Goal: Find specific fact: Find specific fact

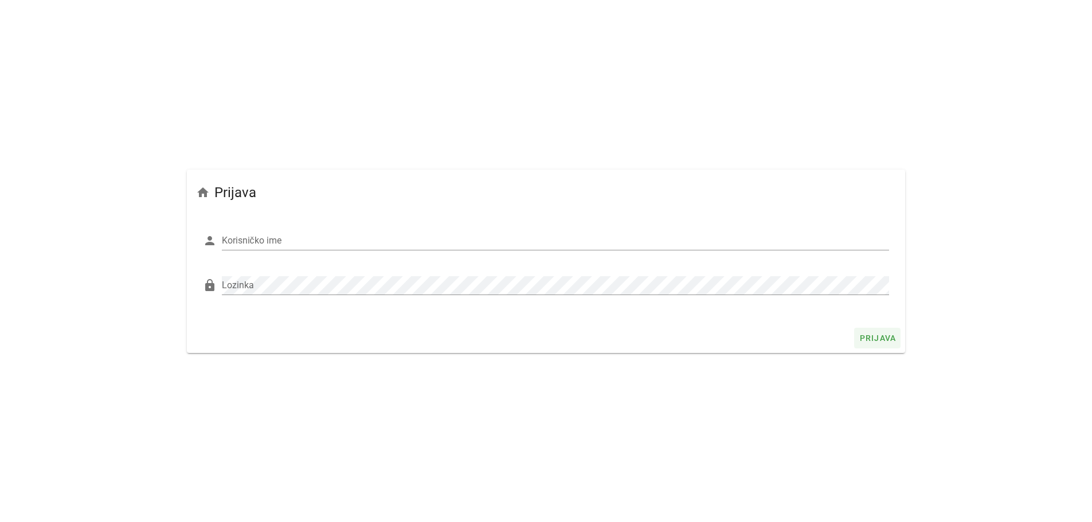
type input "Fućak"
click at [881, 341] on span "Prijava" at bounding box center [877, 338] width 37 height 9
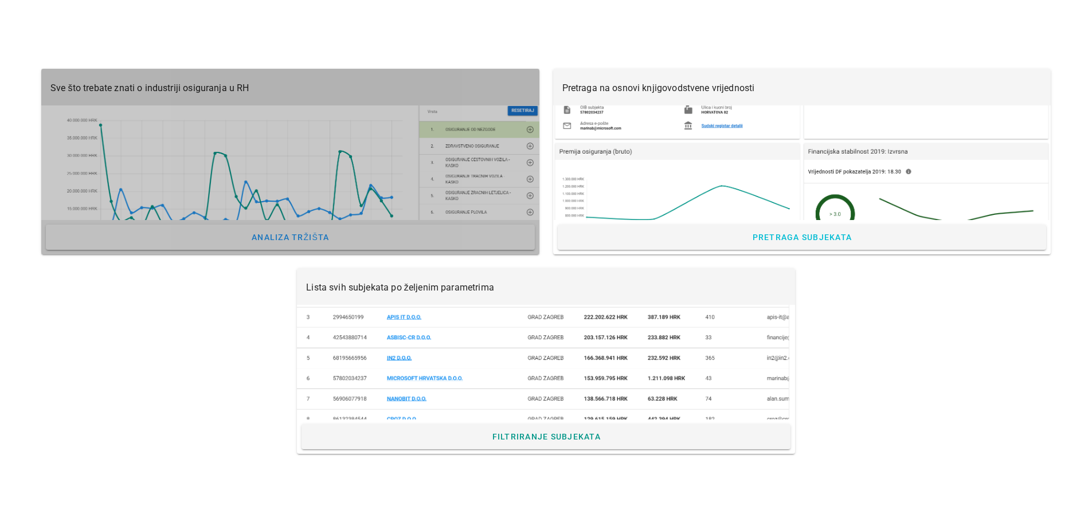
click at [143, 92] on span "Sve što trebate znati o industriji osiguranja u RH" at bounding box center [149, 88] width 199 height 11
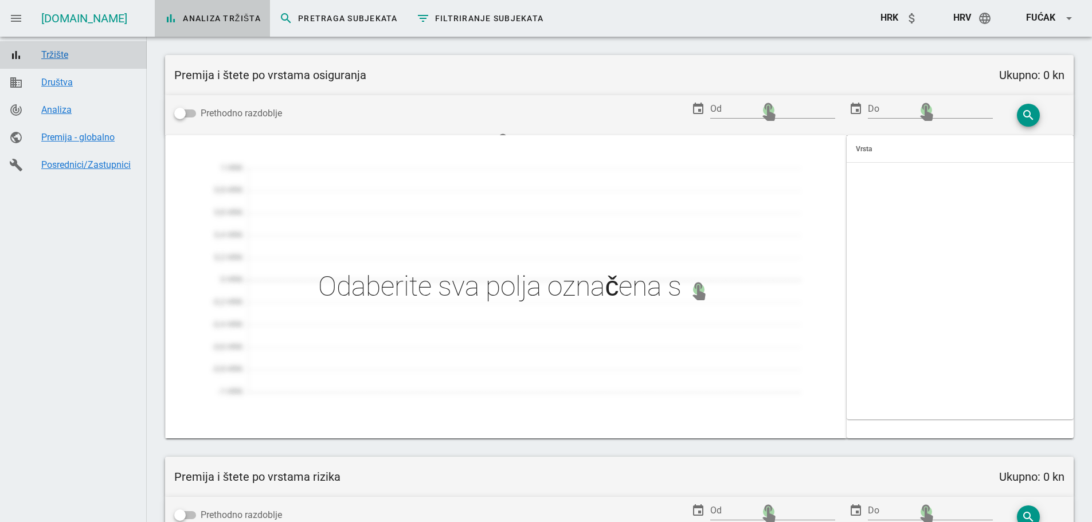
type input "Zaračunata premija po prodajnim kanalima"
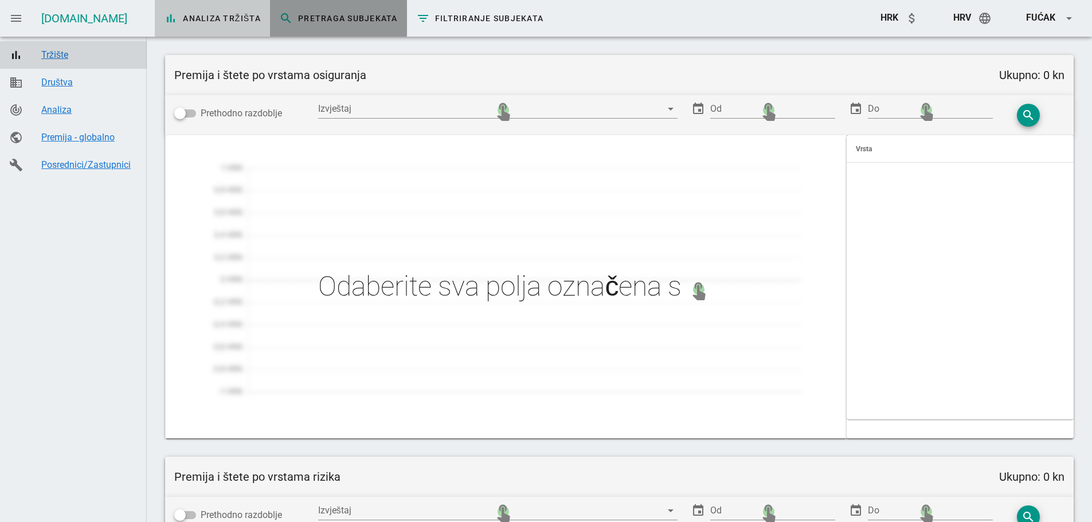
click at [323, 19] on span "search Pretraga subjekata" at bounding box center [338, 18] width 119 height 14
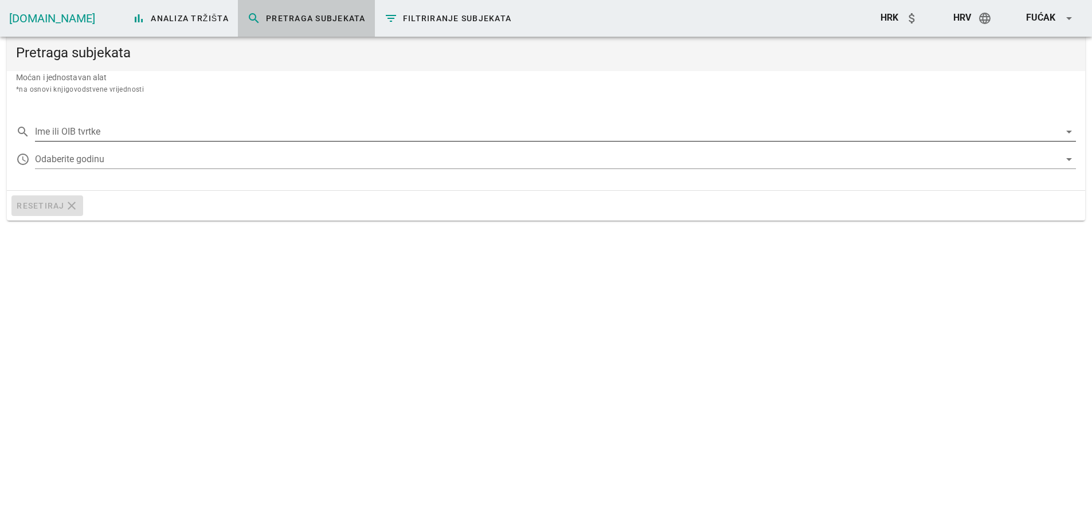
click at [142, 128] on input "Ime ili OIB tvrtke" at bounding box center [547, 132] width 1025 height 18
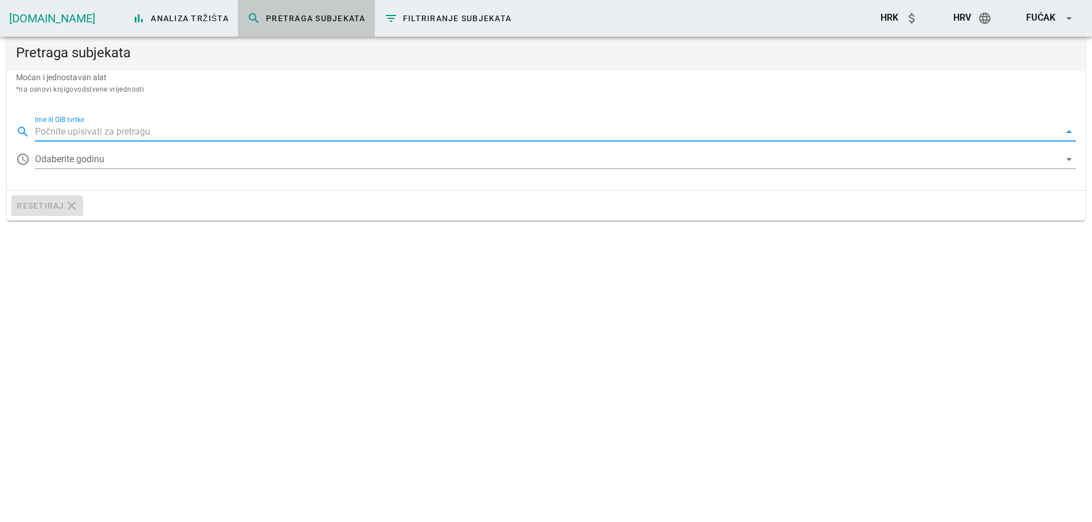
paste input "40213547555"
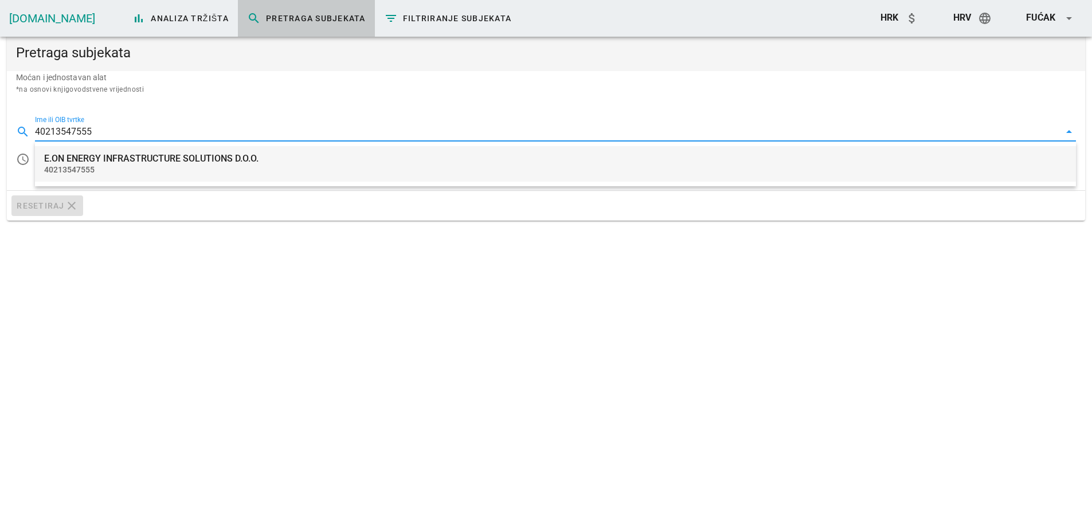
click at [131, 168] on div "40213547555" at bounding box center [555, 170] width 1023 height 10
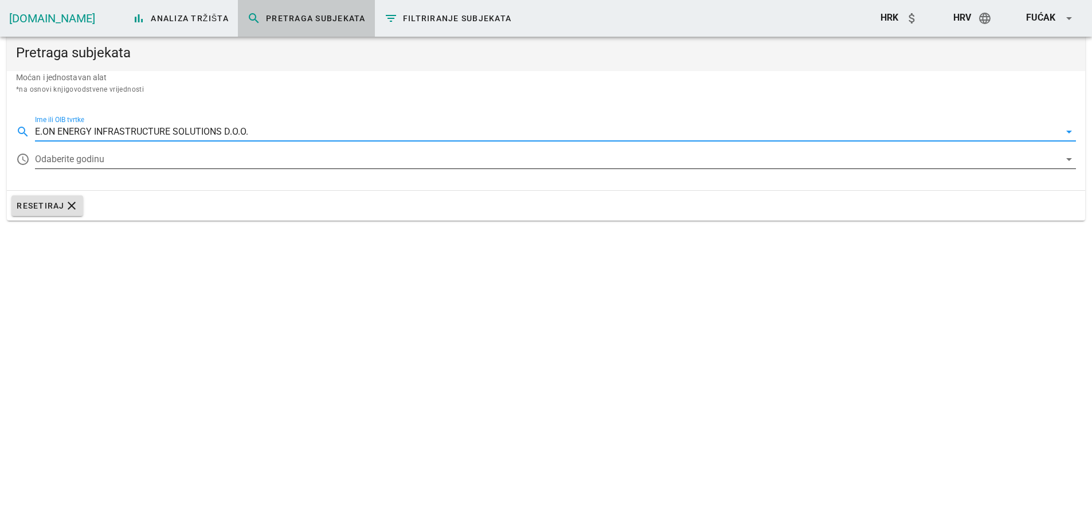
type input "E.ON ENERGY INFRASTRUCTURE SOLUTIONS D.O.O."
click at [159, 158] on div at bounding box center [547, 159] width 1025 height 18
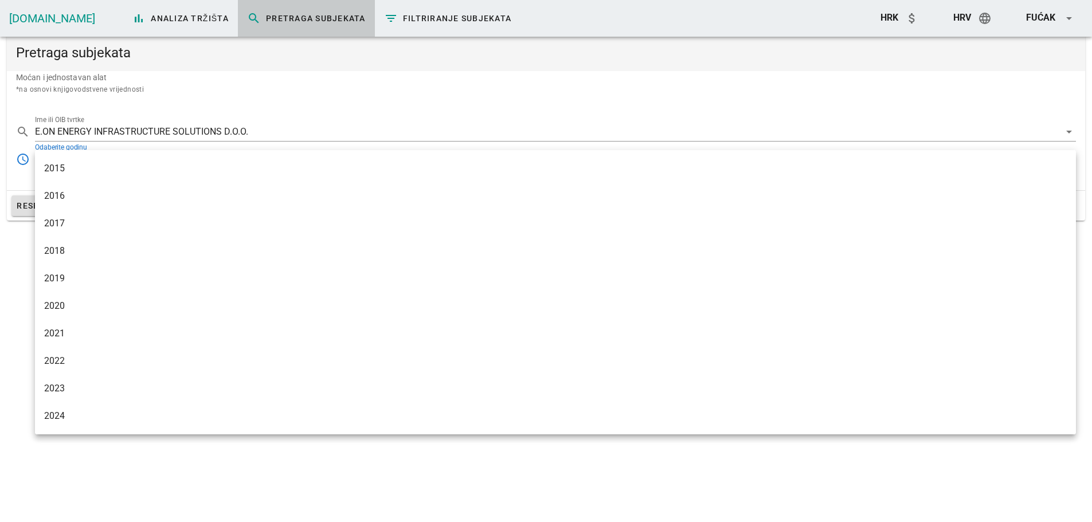
click at [69, 418] on div "2024" at bounding box center [555, 415] width 1023 height 11
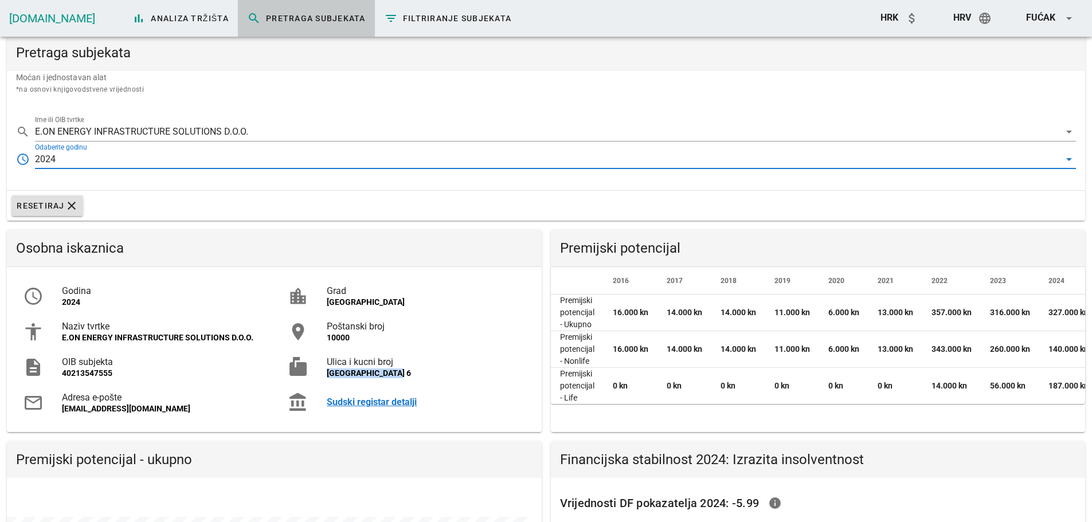
drag, startPoint x: 328, startPoint y: 371, endPoint x: 404, endPoint y: 371, distance: 75.1
click at [404, 371] on div "[GEOGRAPHIC_DATA] 6" at bounding box center [426, 374] width 198 height 10
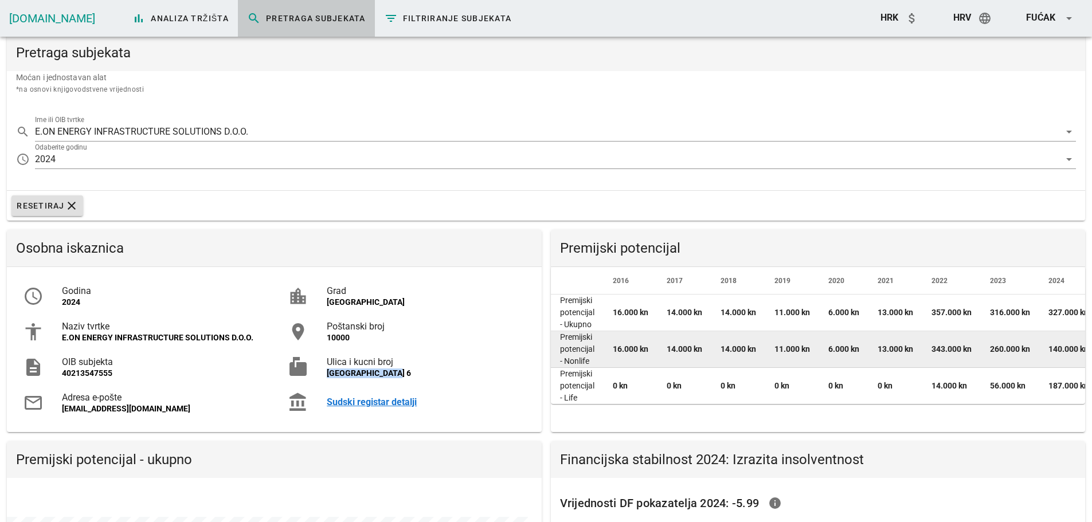
copy div "[GEOGRAPHIC_DATA] 6"
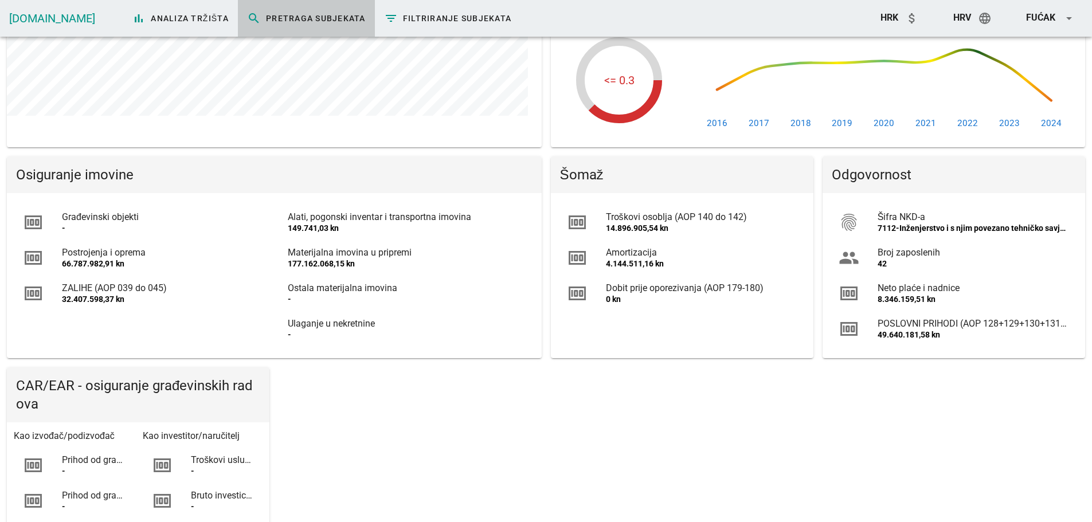
scroll to position [573, 0]
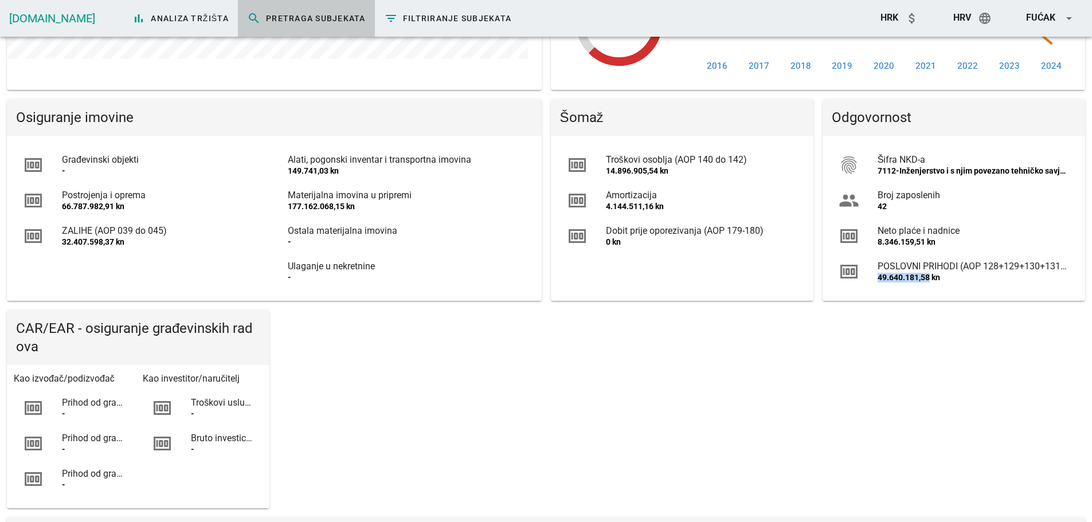
drag, startPoint x: 879, startPoint y: 277, endPoint x: 836, endPoint y: 367, distance: 99.0
click at [929, 277] on div "49.640.181,58 kn" at bounding box center [973, 278] width 191 height 10
click at [543, 422] on div "Osobna iskaznica access_time Godina 2024 accessibility Naziv tvrtke E.ON ENERGY…" at bounding box center [546, 283] width 1088 height 1262
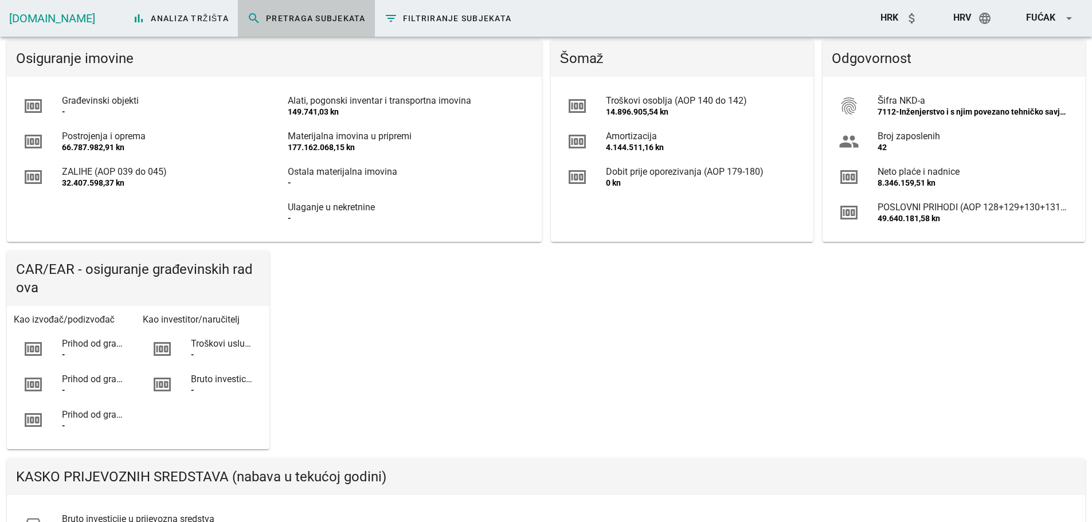
scroll to position [745, 0]
